Goal: Transaction & Acquisition: Obtain resource

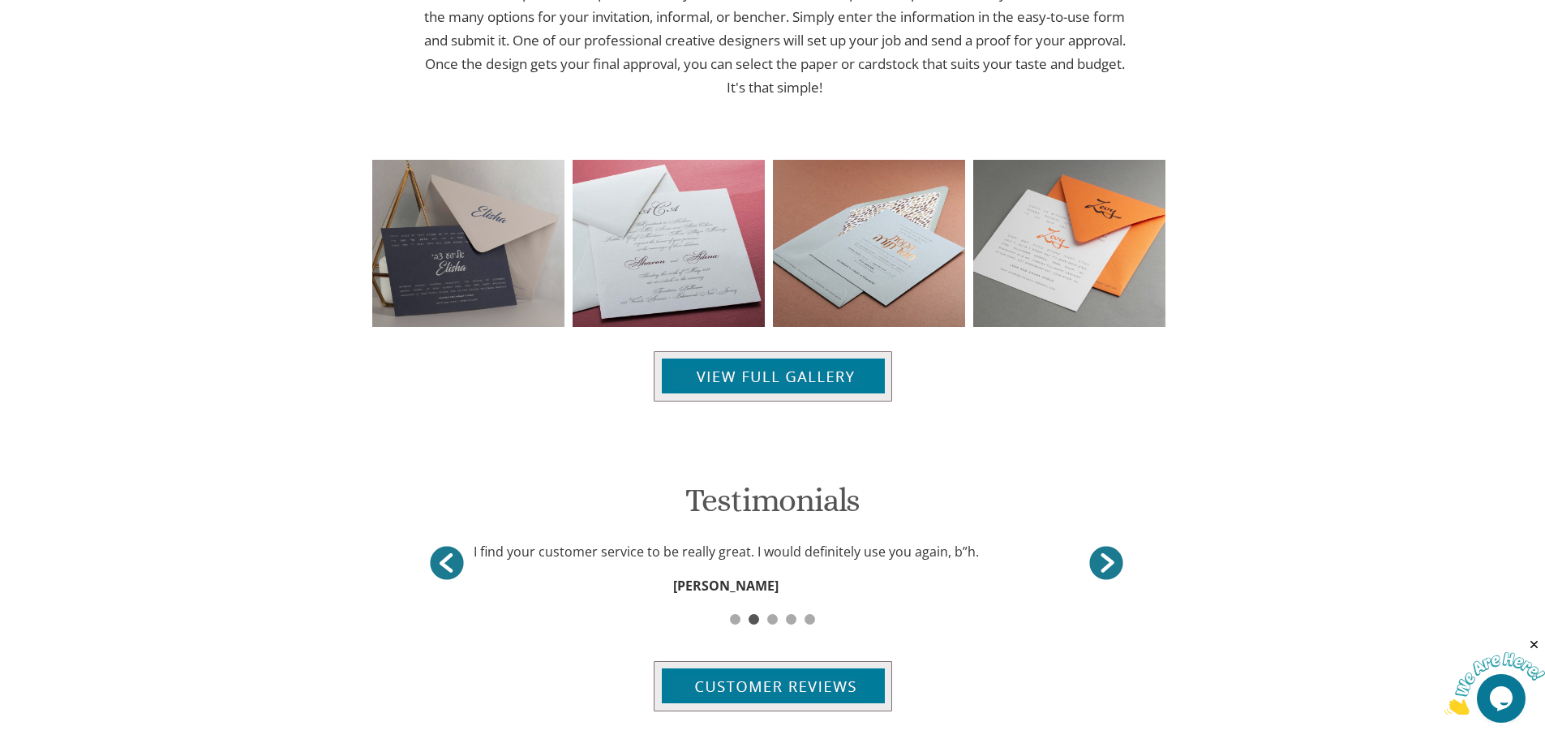
scroll to position [1656, 0]
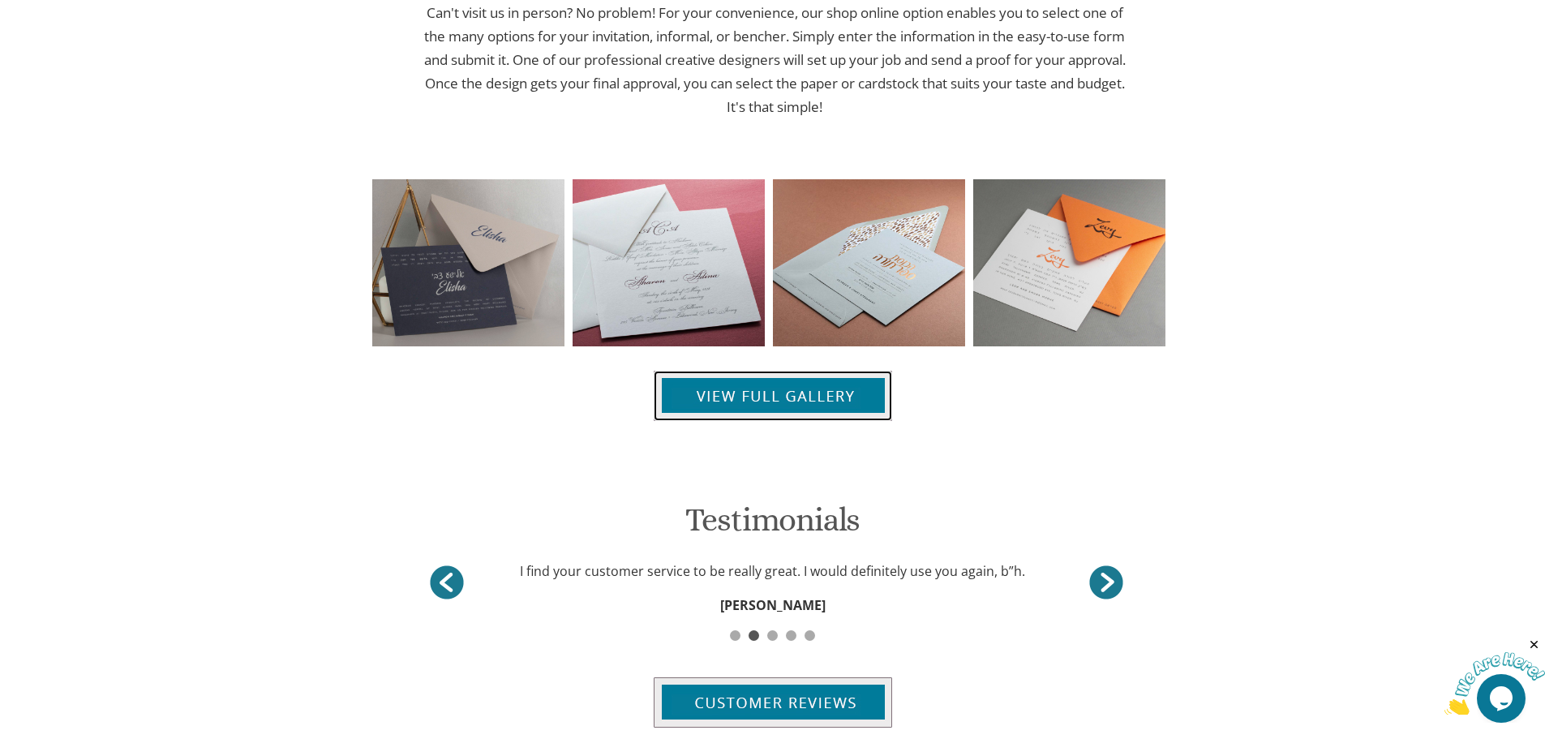
click at [780, 384] on img at bounding box center [773, 396] width 238 height 50
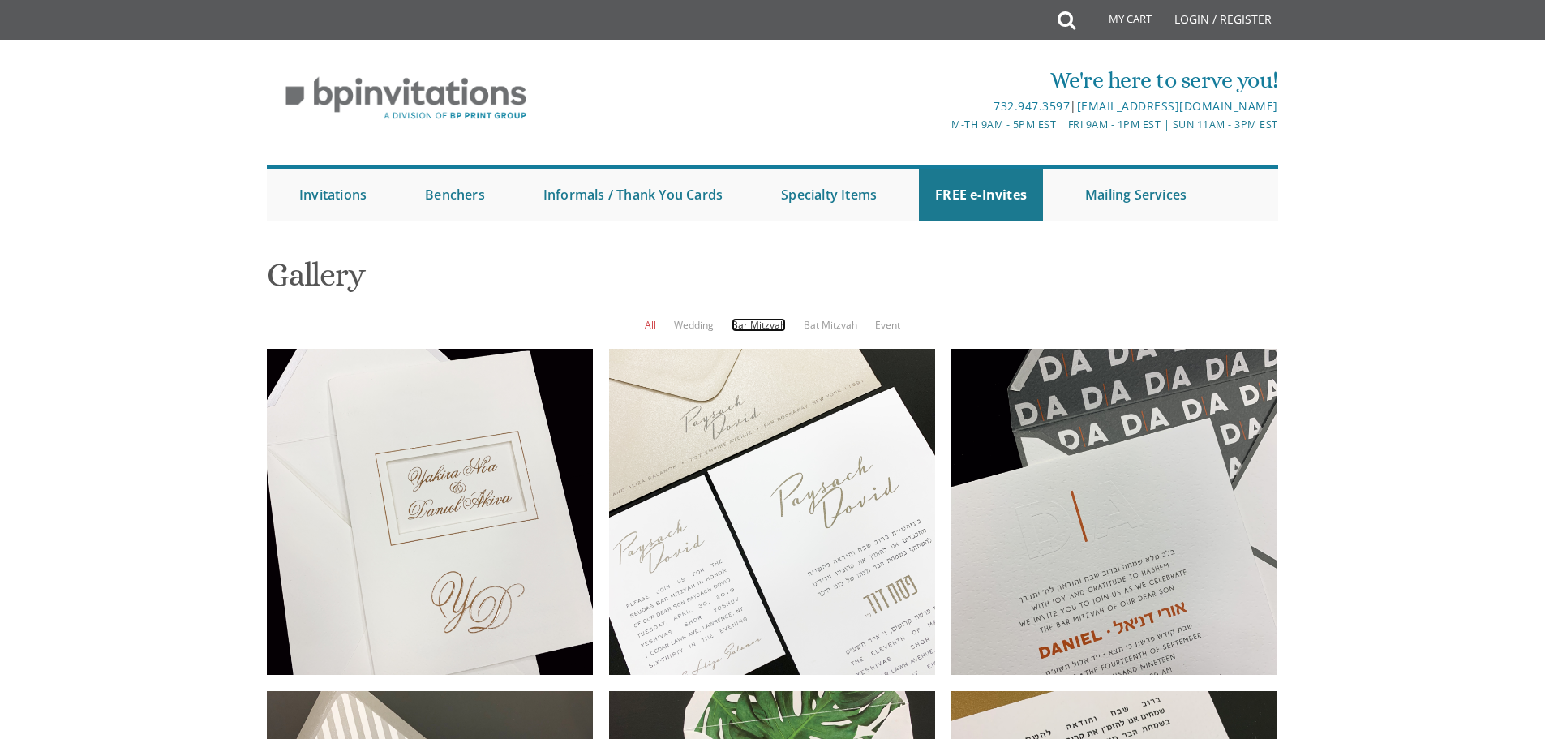
click at [754, 322] on link "Bar Mitzvah" at bounding box center [759, 325] width 54 height 14
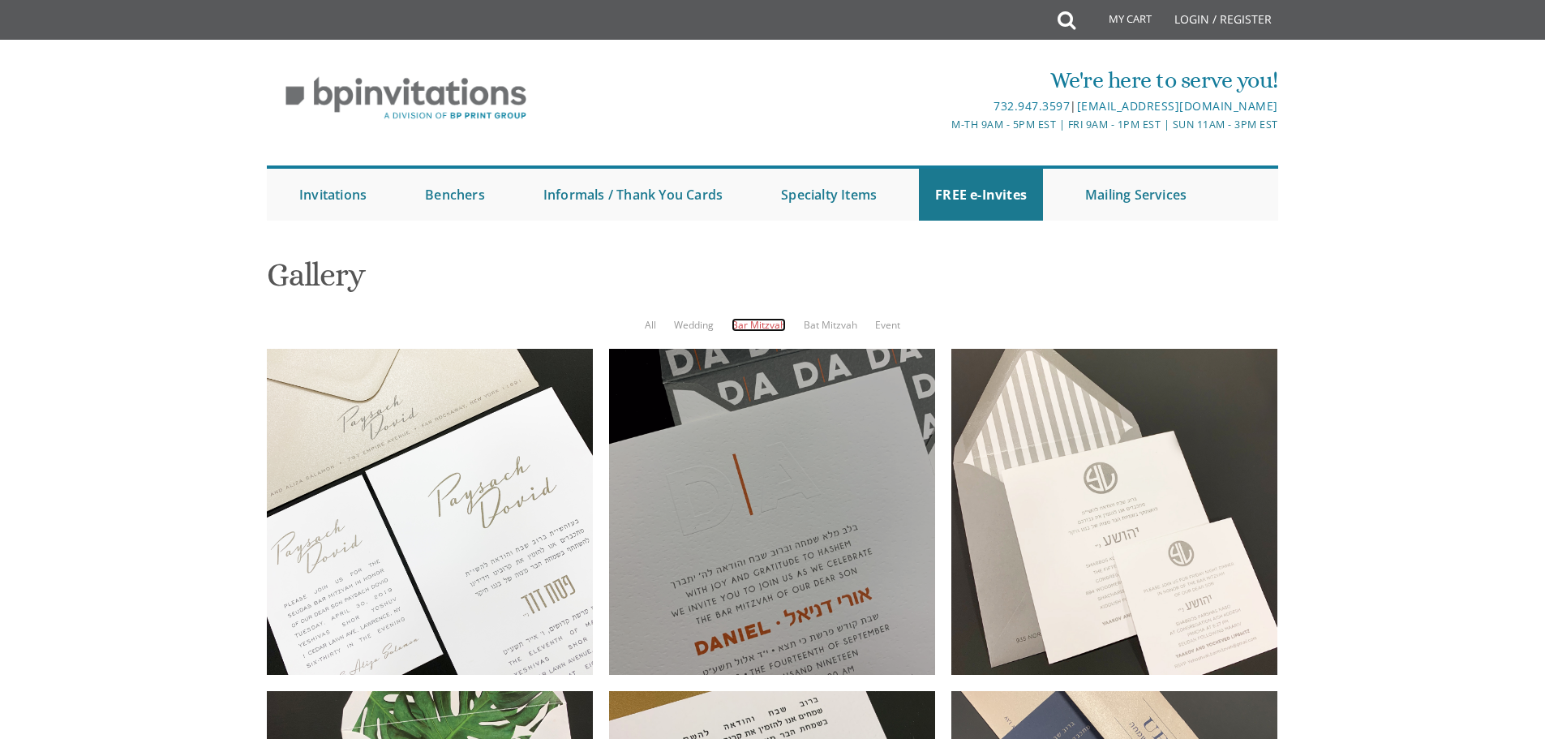
scroll to position [162, 0]
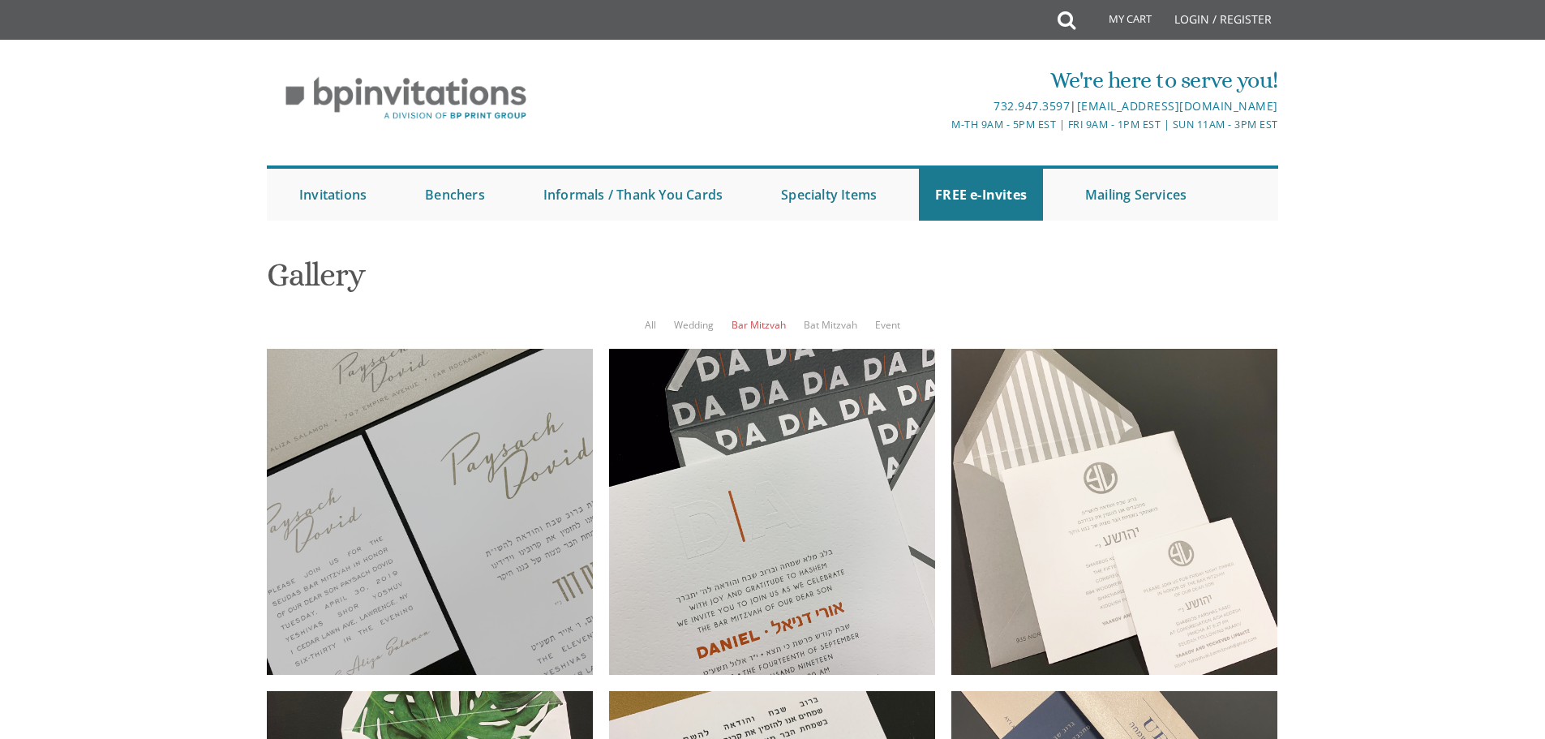
click at [491, 352] on div at bounding box center [430, 512] width 326 height 326
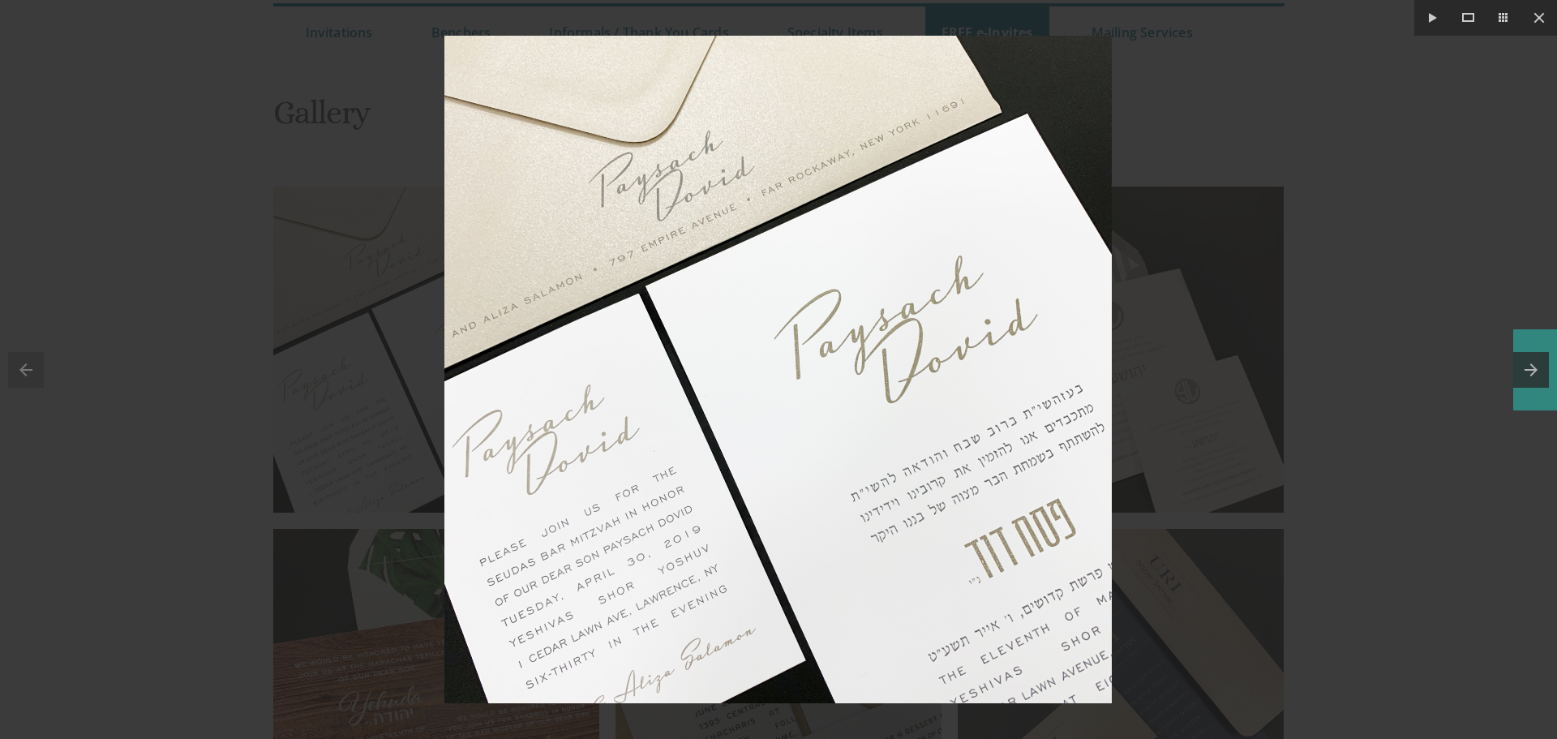
drag, startPoint x: 1530, startPoint y: 345, endPoint x: 1531, endPoint y: 360, distance: 15.4
click at [1530, 348] on button at bounding box center [1536, 369] width 44 height 81
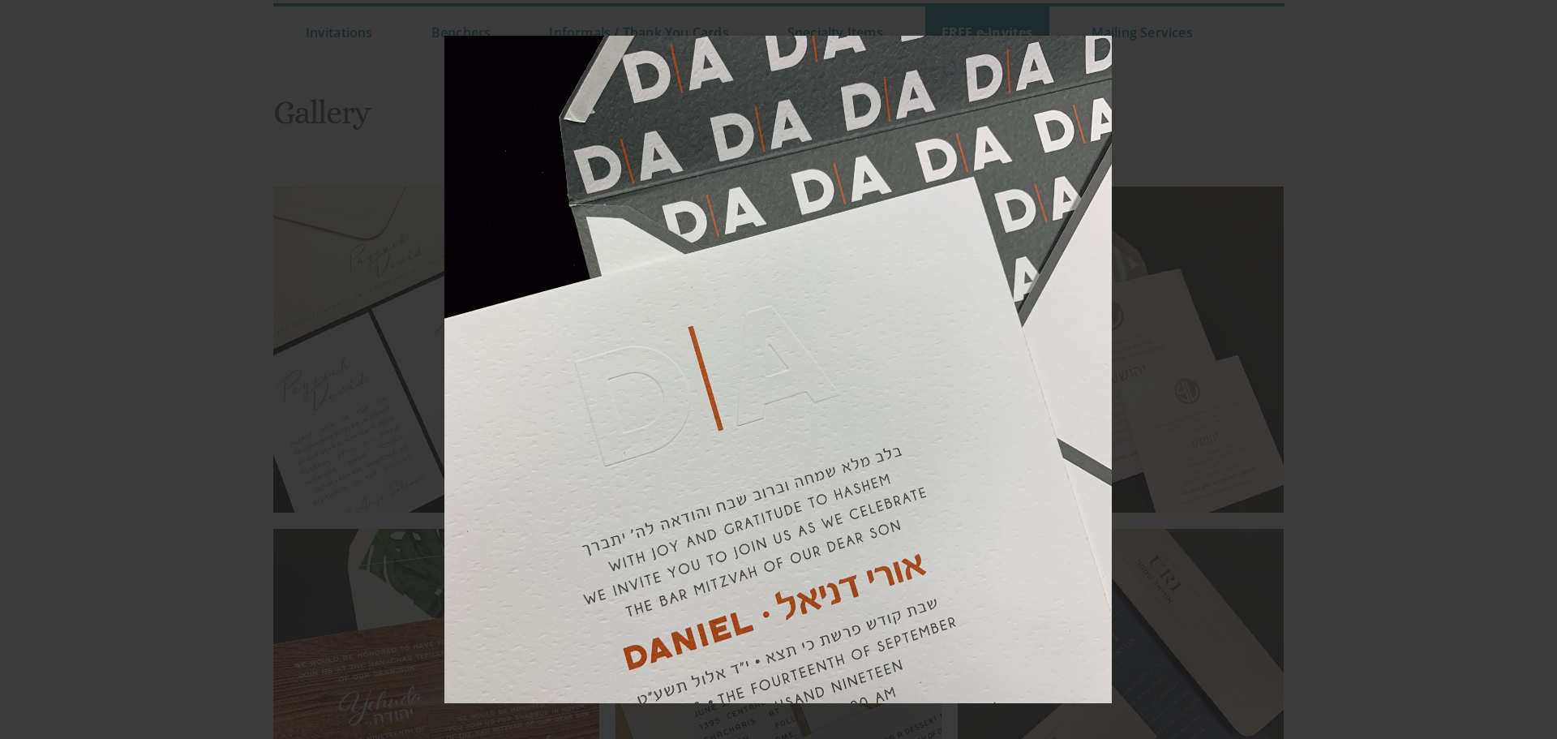
click at [1533, 366] on div at bounding box center [778, 369] width 1557 height 739
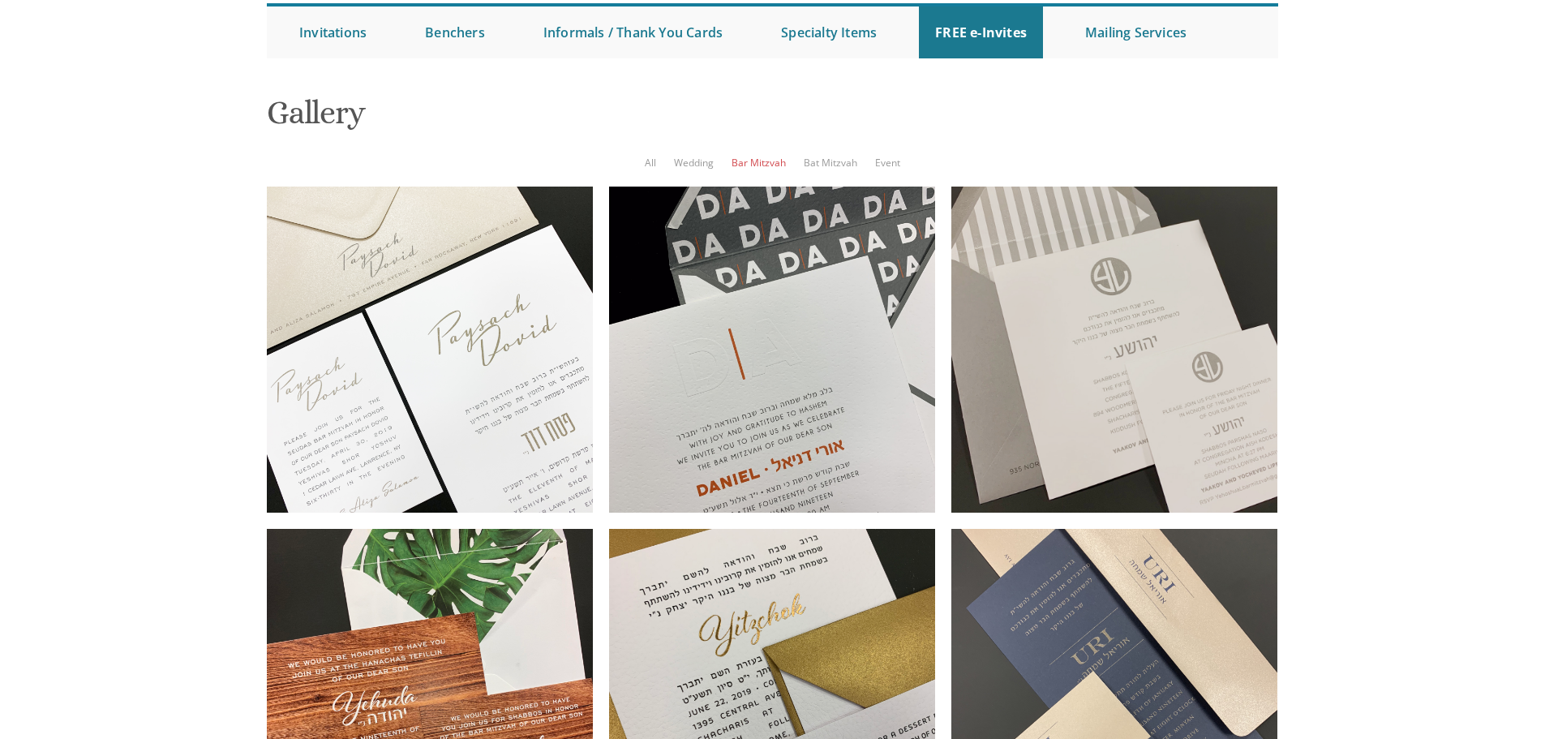
click at [1140, 351] on div at bounding box center [1114, 350] width 326 height 326
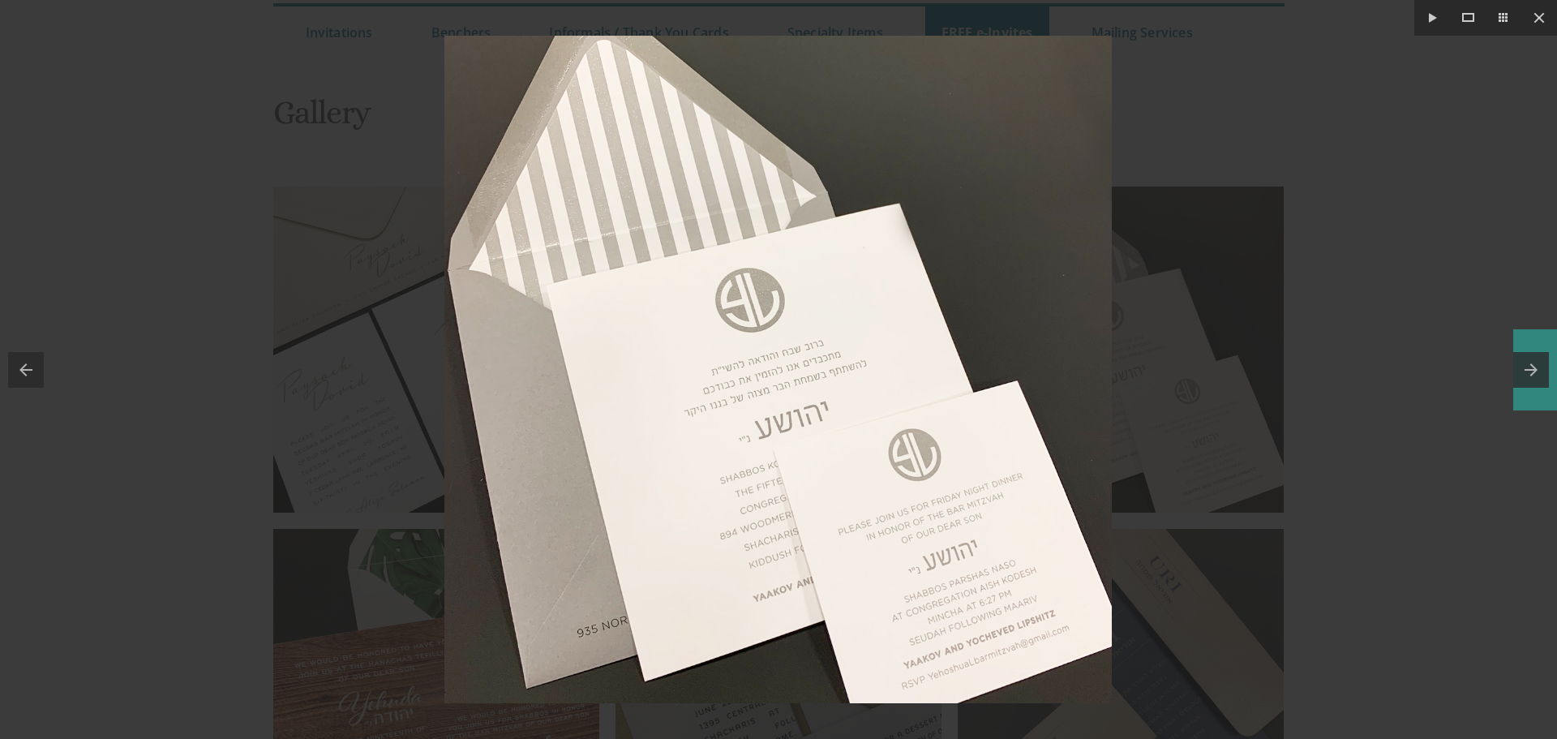
click at [1531, 377] on button at bounding box center [1536, 369] width 44 height 81
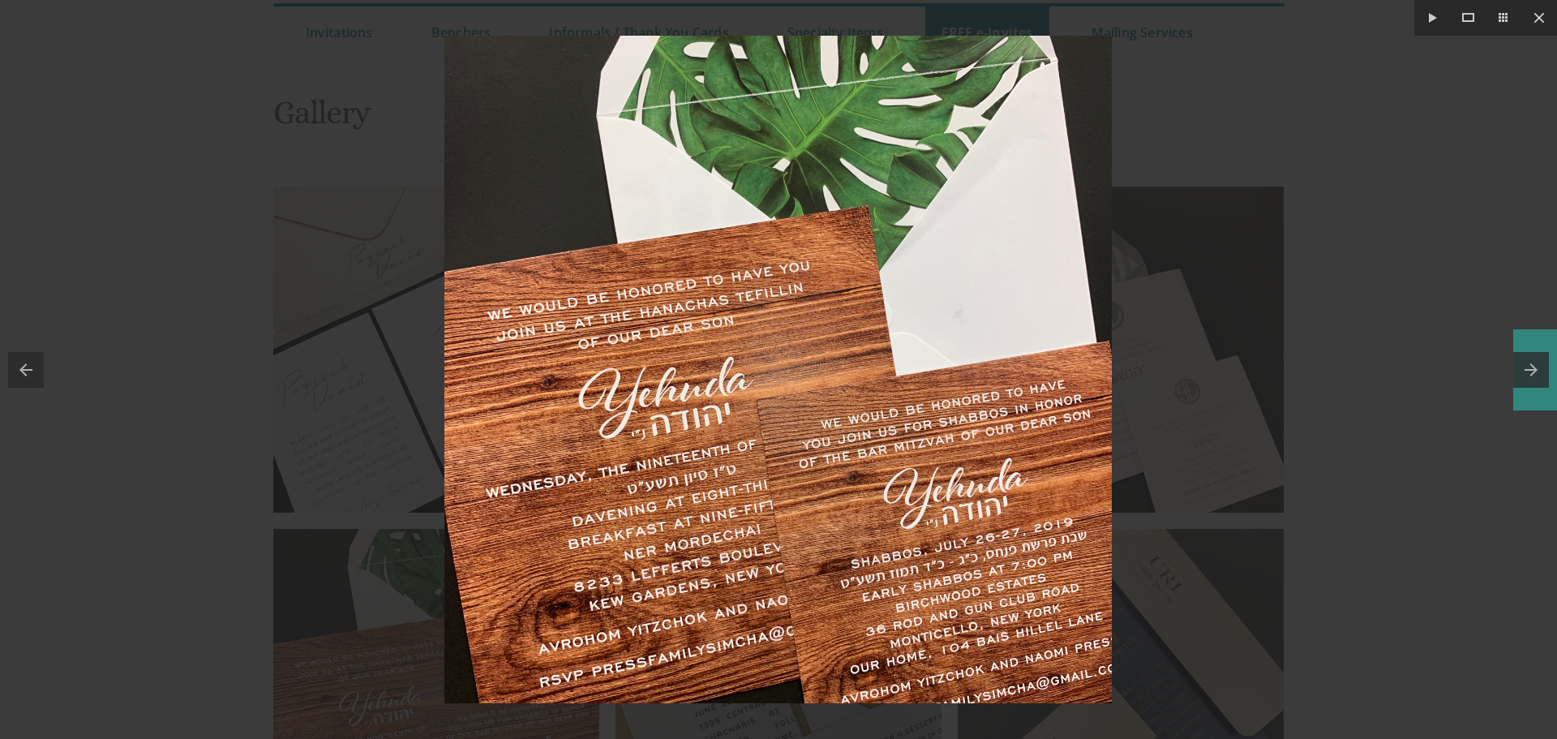
click at [1528, 376] on button at bounding box center [1536, 369] width 44 height 81
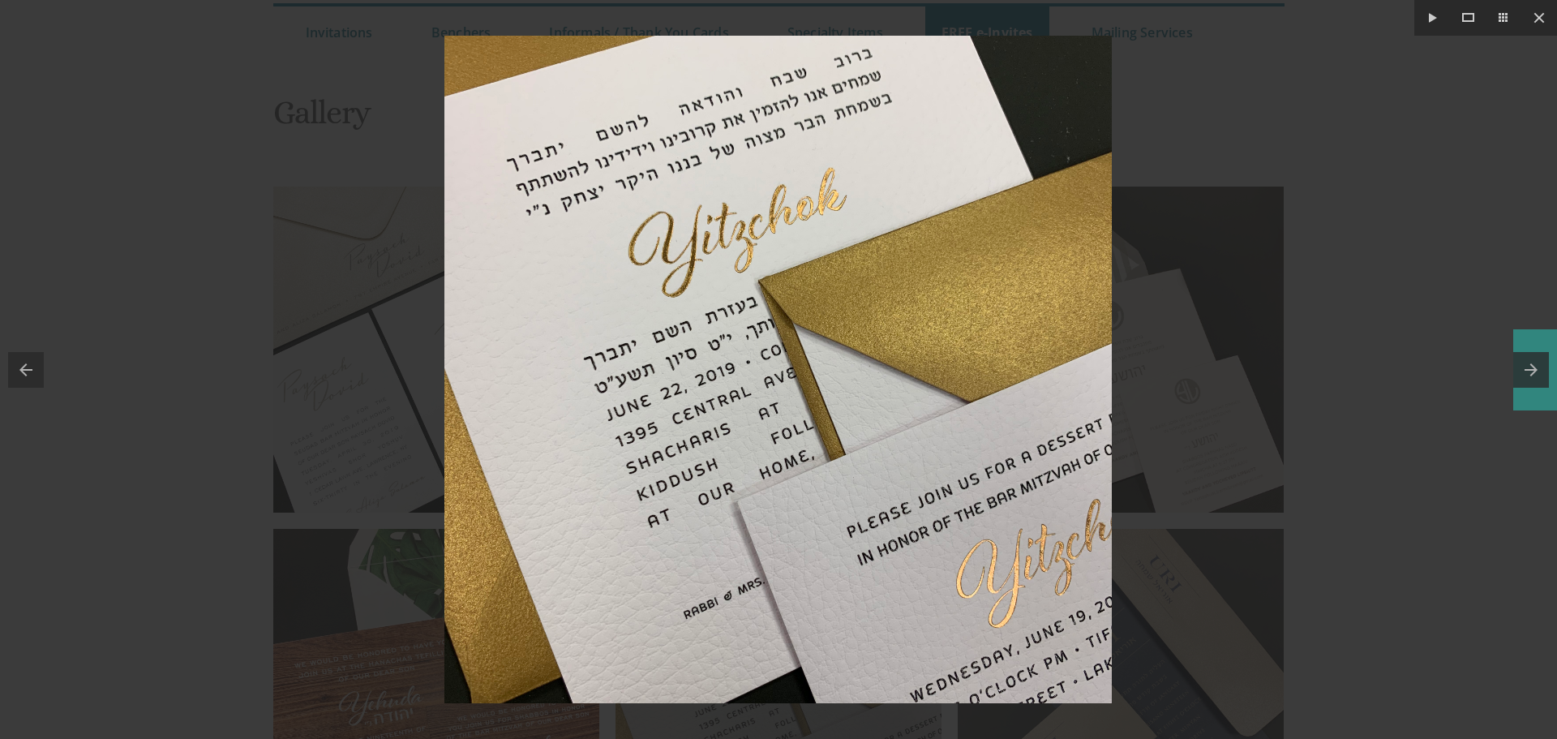
click at [1528, 376] on button at bounding box center [1536, 369] width 44 height 81
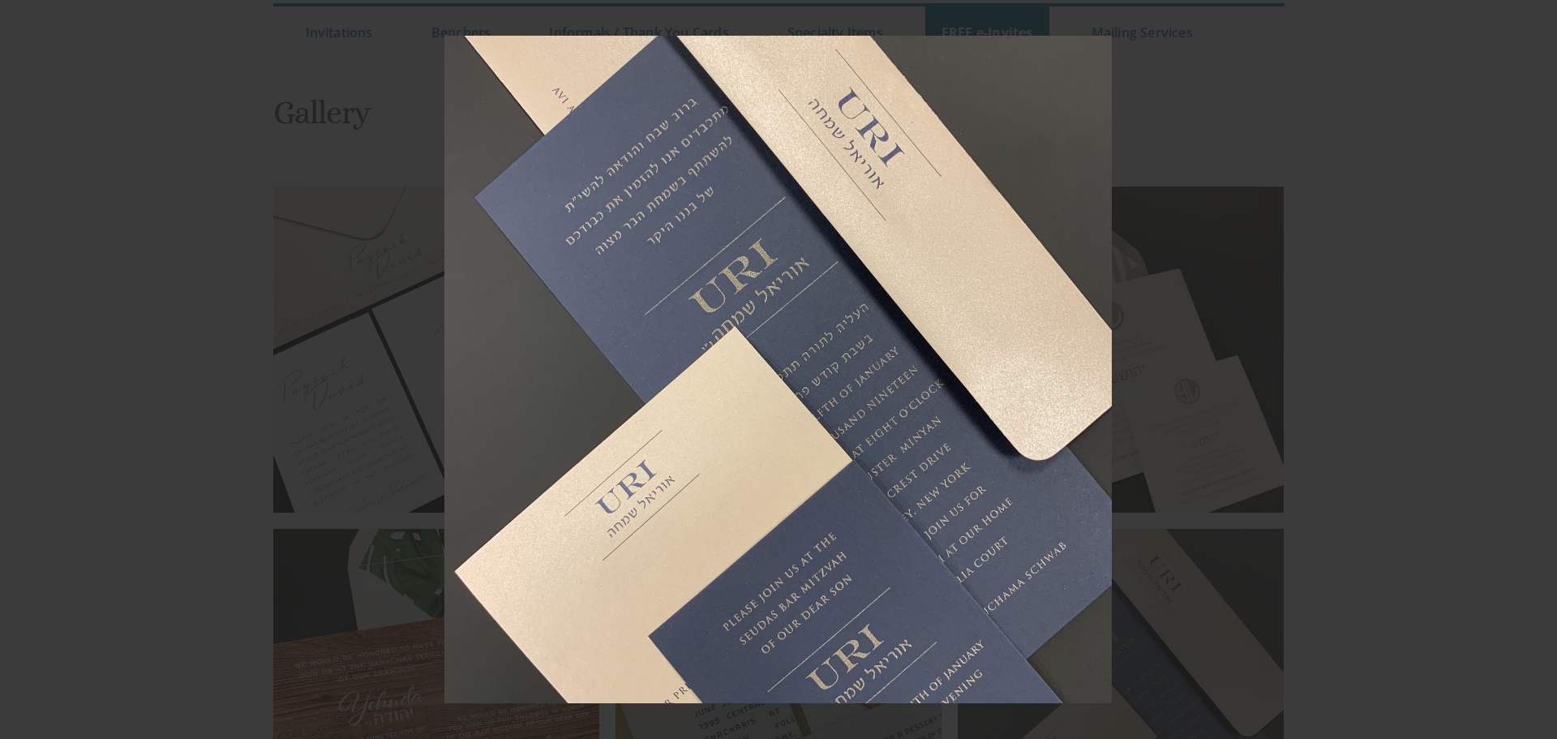
click at [1528, 376] on div at bounding box center [778, 369] width 1557 height 739
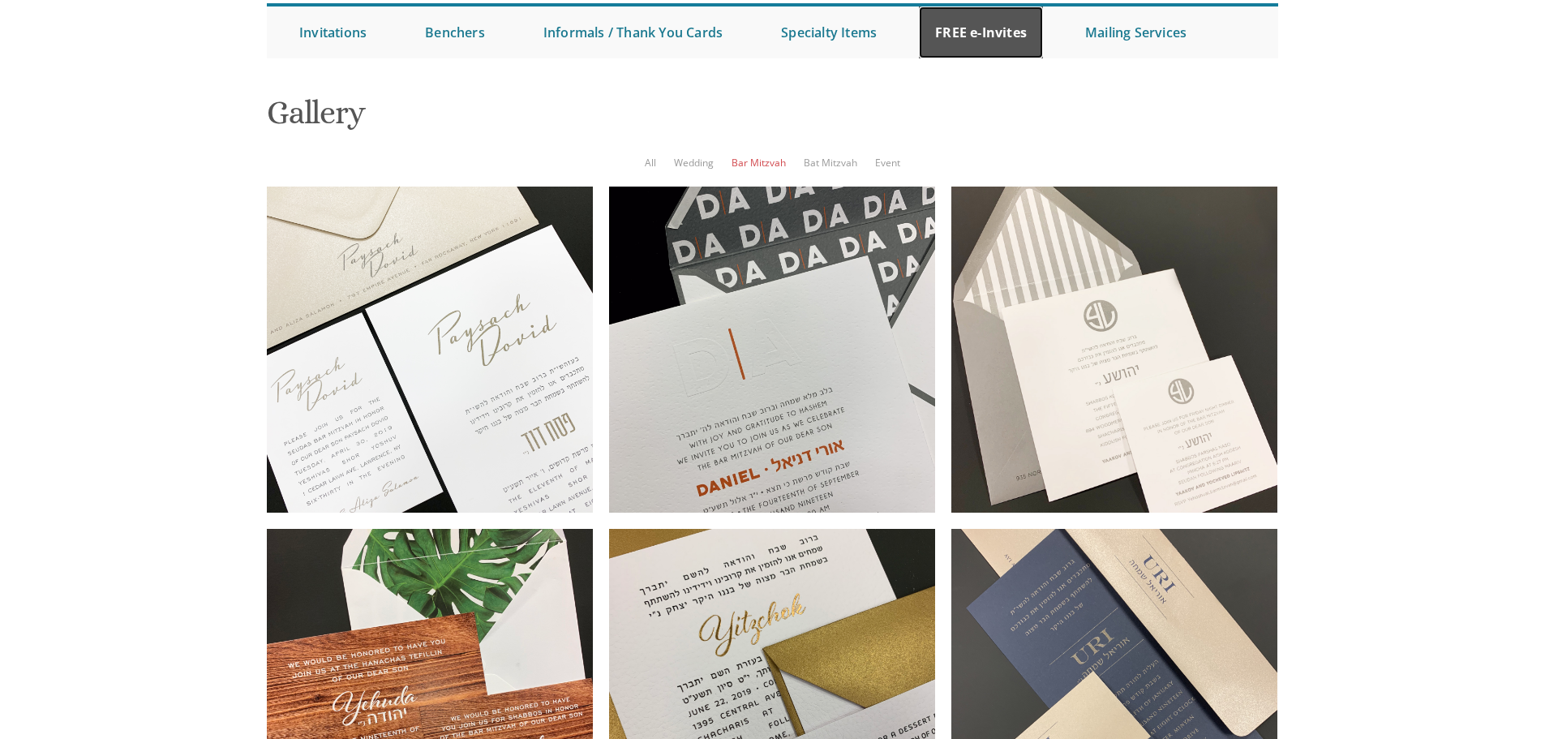
click at [962, 25] on link "FREE e-Invites" at bounding box center [981, 32] width 124 height 52
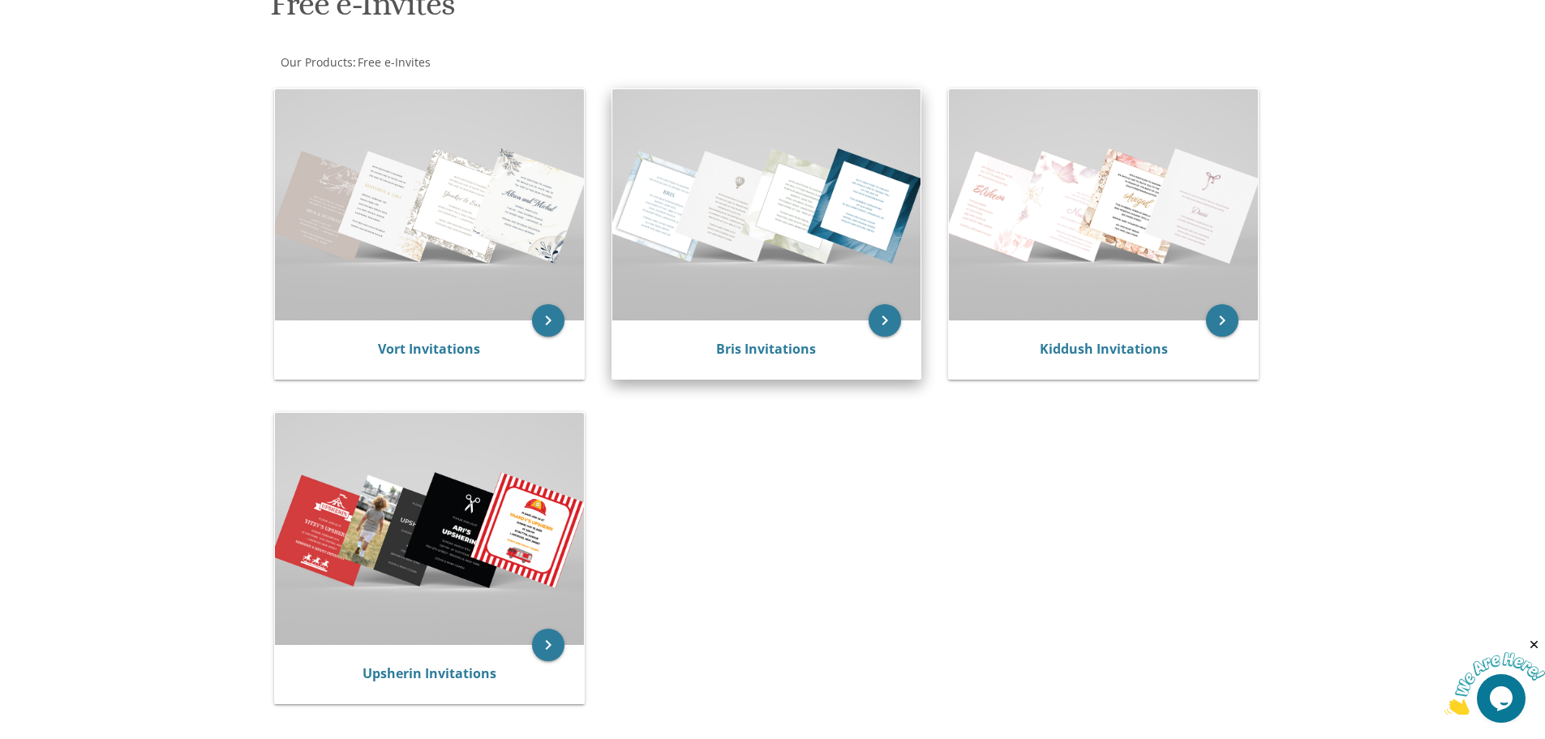
scroll to position [243, 0]
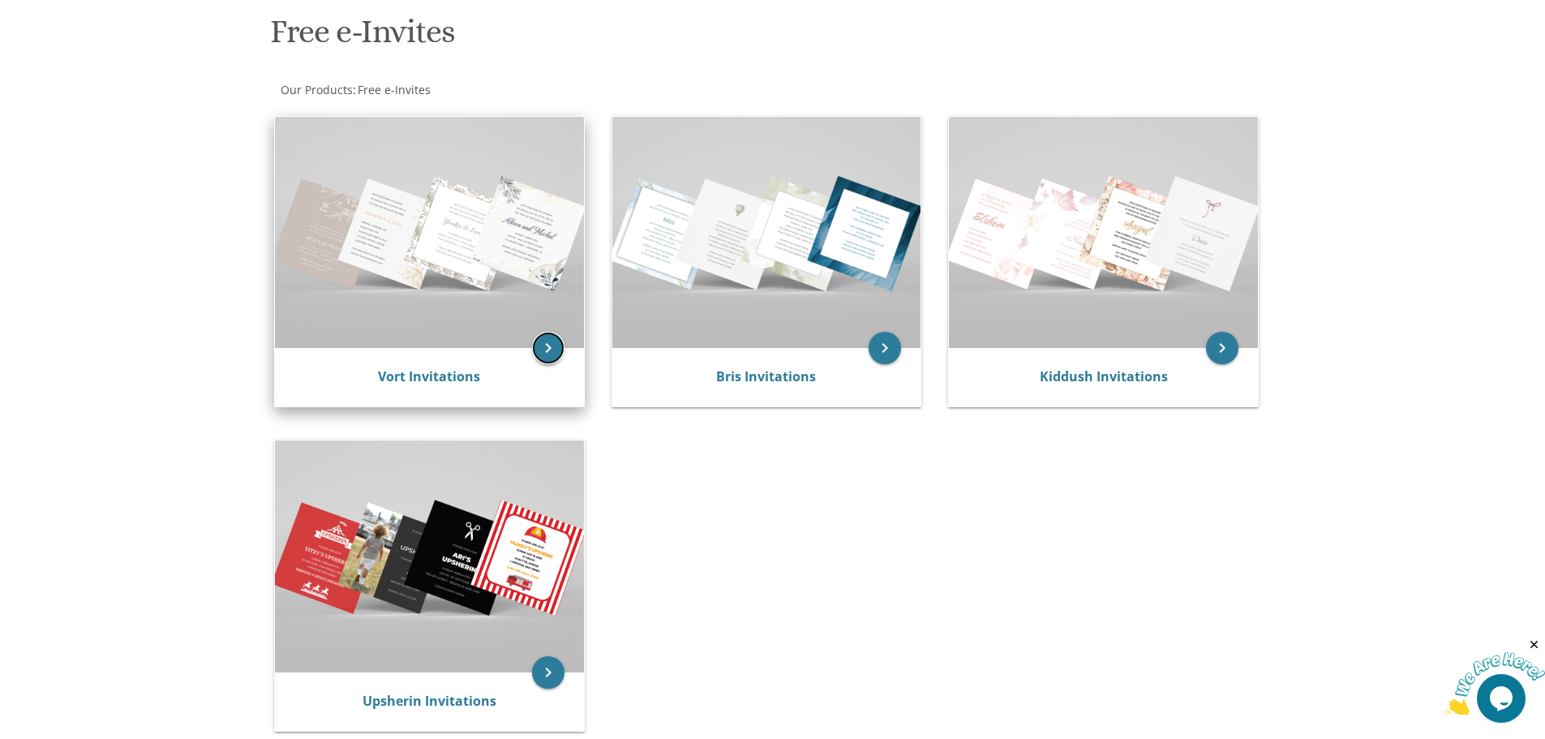
click at [548, 348] on icon "keyboard_arrow_right" at bounding box center [548, 348] width 32 height 32
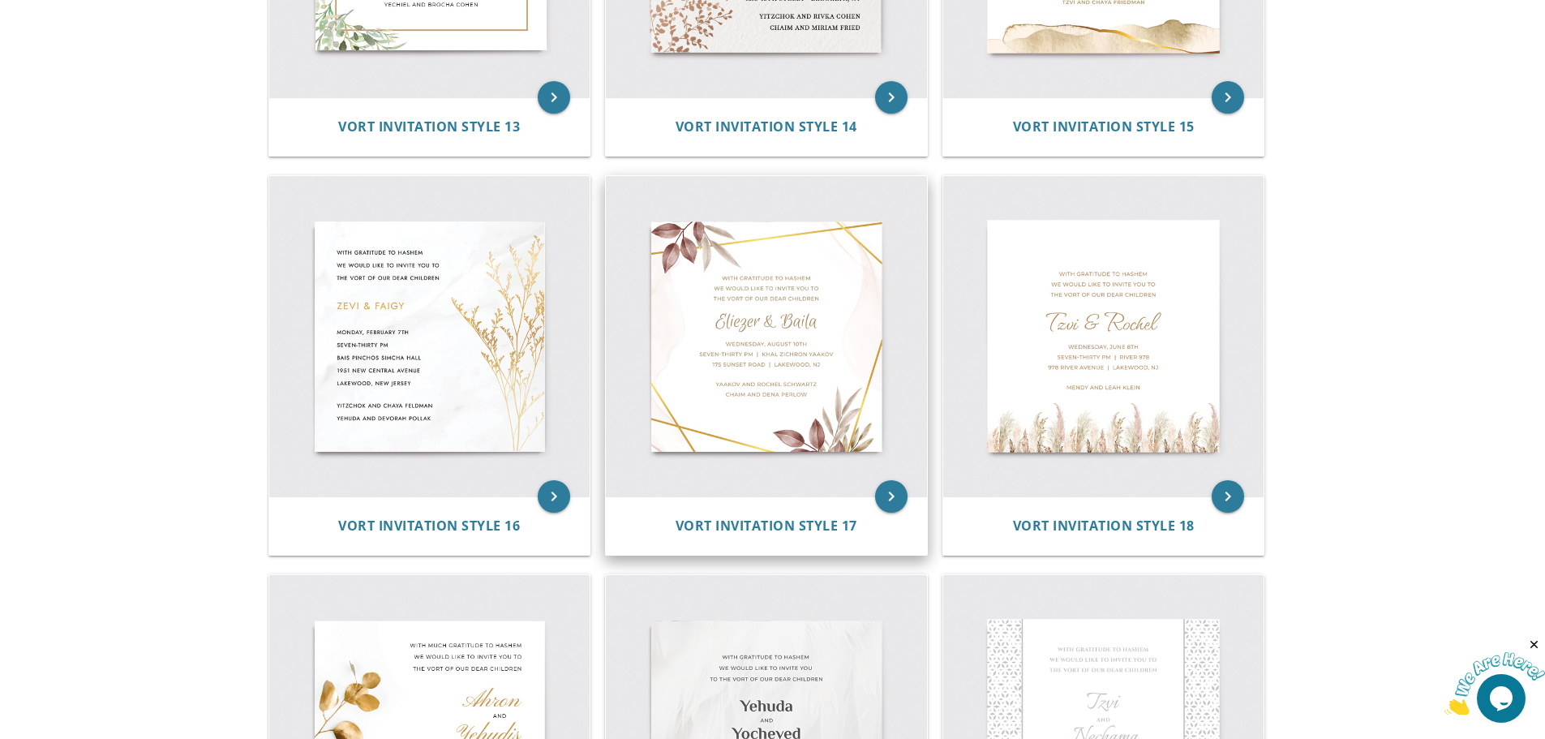
scroll to position [2190, 0]
